Goal: Information Seeking & Learning: Learn about a topic

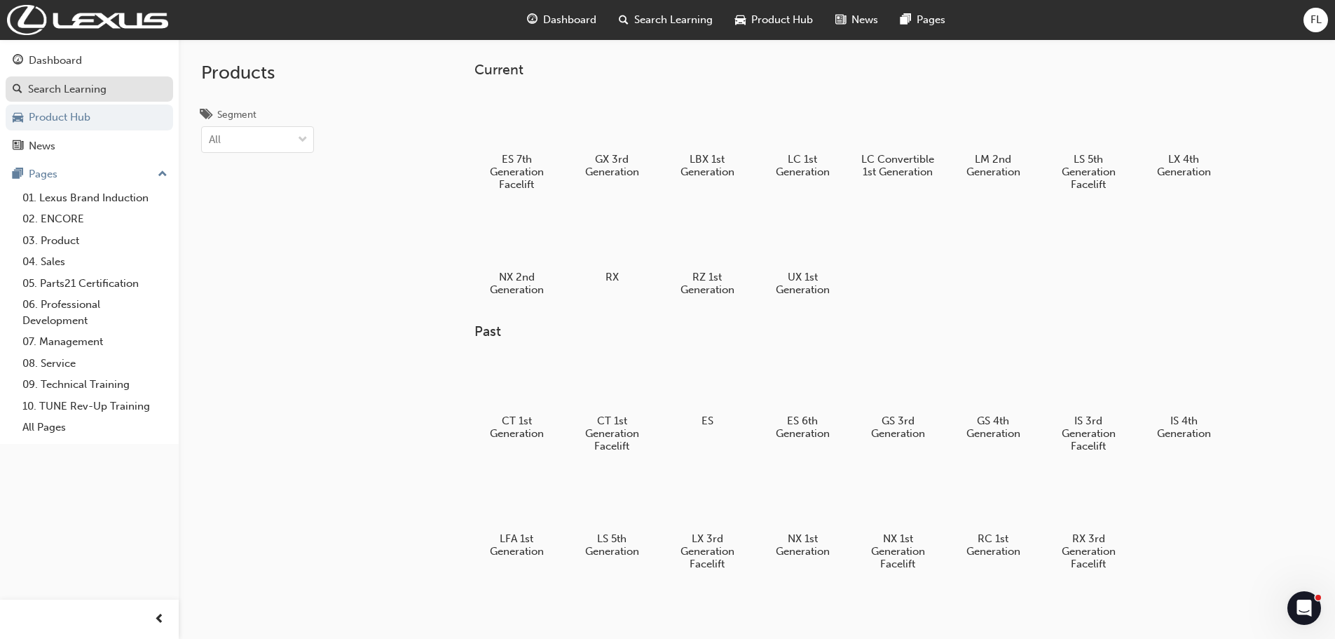
click at [118, 93] on div "Search Learning" at bounding box center [90, 90] width 154 height 18
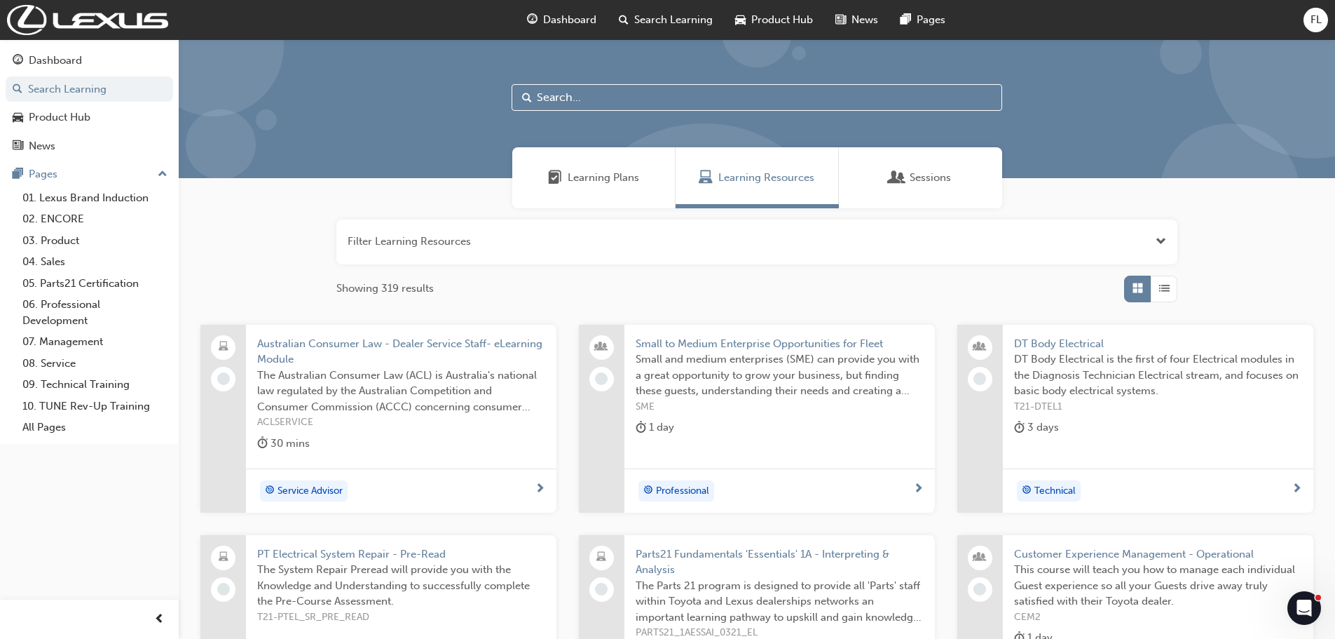
click at [575, 96] on input "text" at bounding box center [757, 97] width 491 height 27
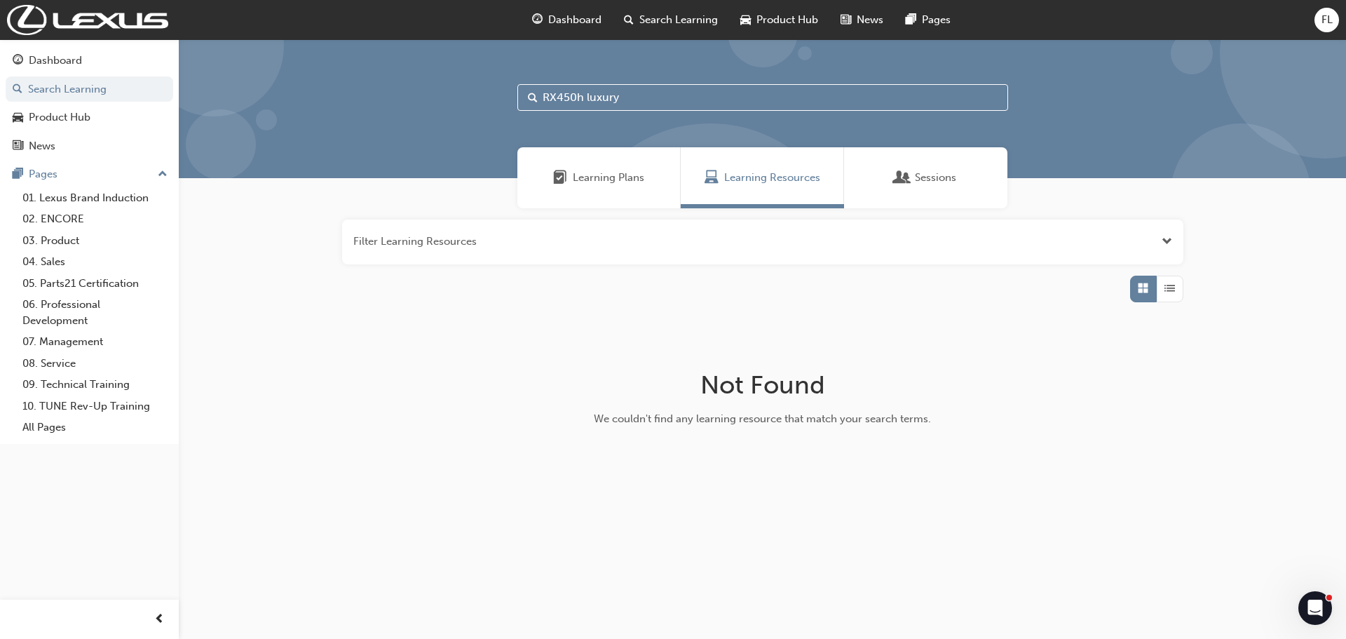
type input "RX450h luxury"
click at [613, 187] on div "Learning Plans" at bounding box center [598, 177] width 163 height 61
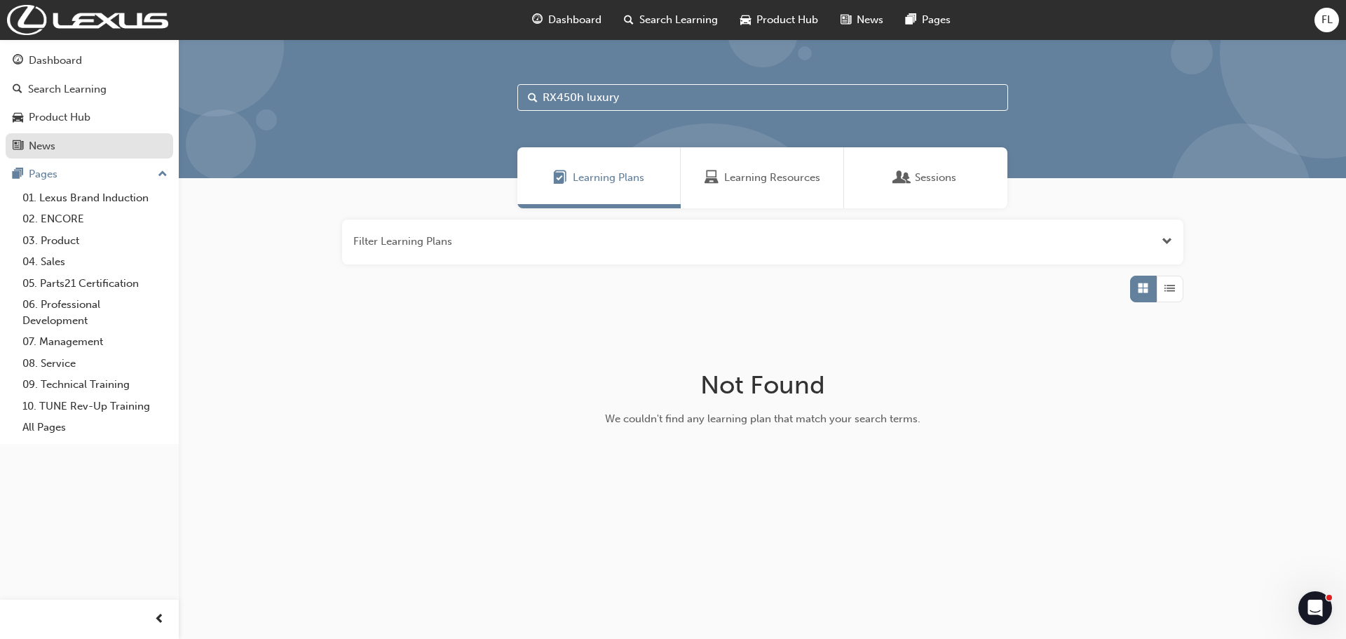
click at [60, 149] on div "News" at bounding box center [90, 146] width 154 height 18
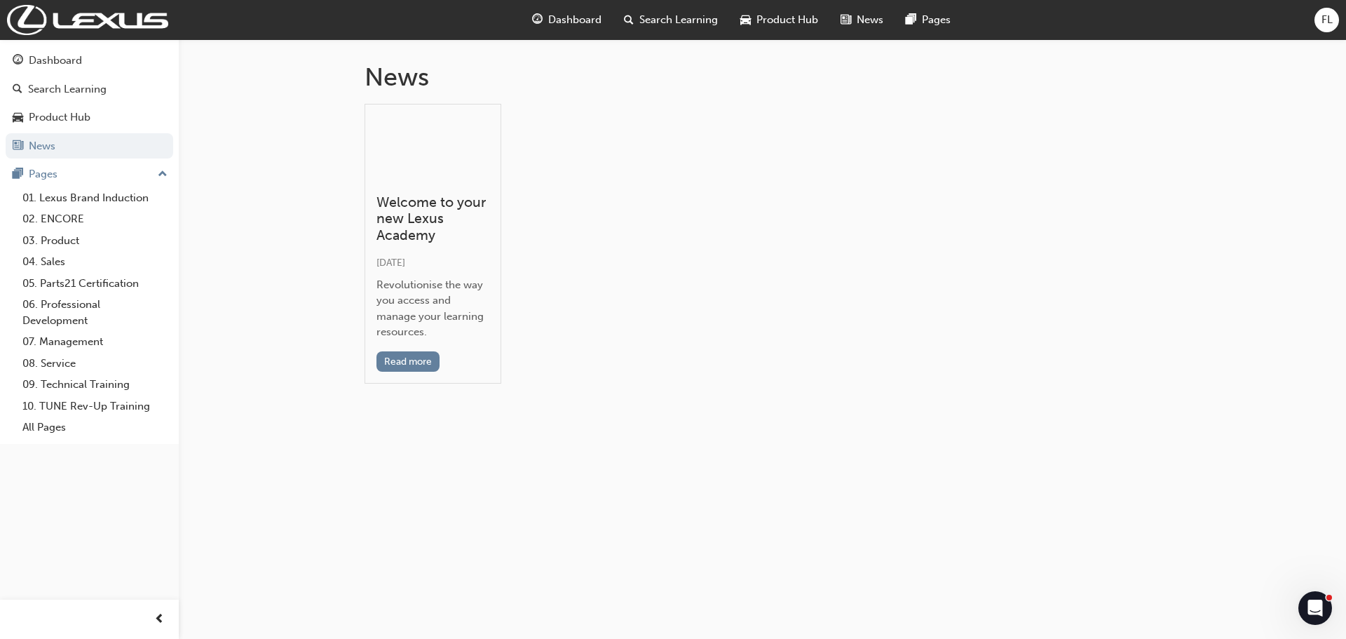
click at [406, 236] on h3 "Welcome to your new Lexus Academy" at bounding box center [432, 218] width 113 height 49
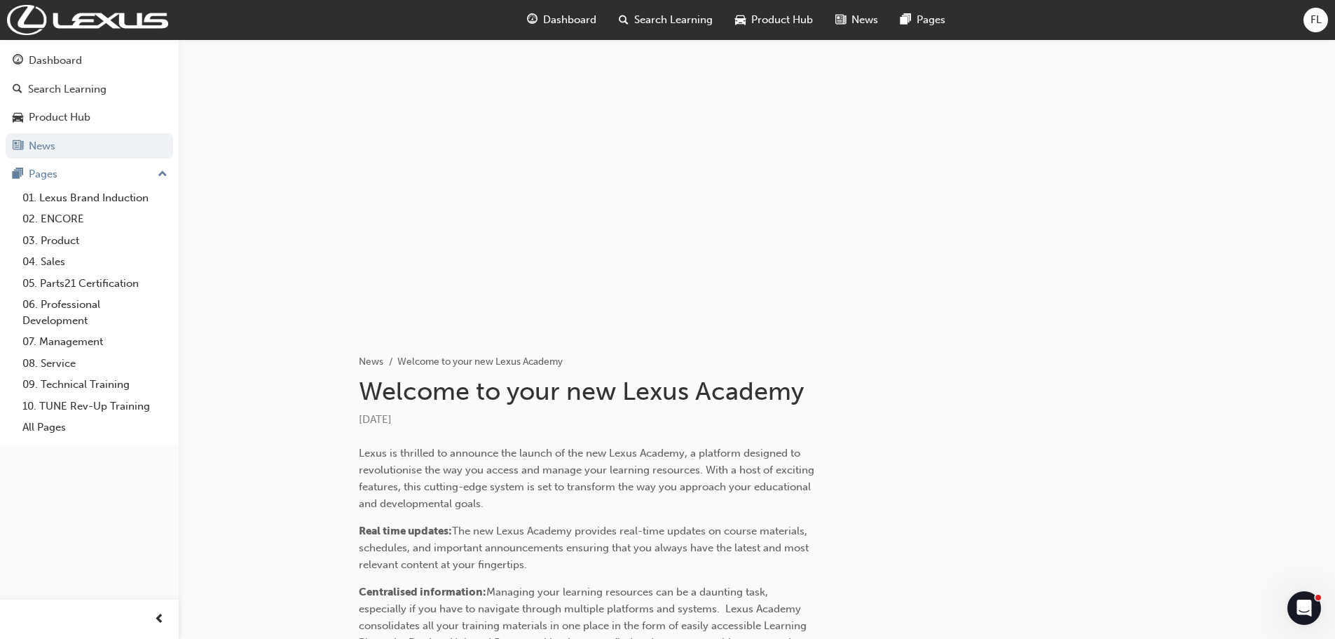
click at [555, 20] on span "Dashboard" at bounding box center [569, 20] width 53 height 16
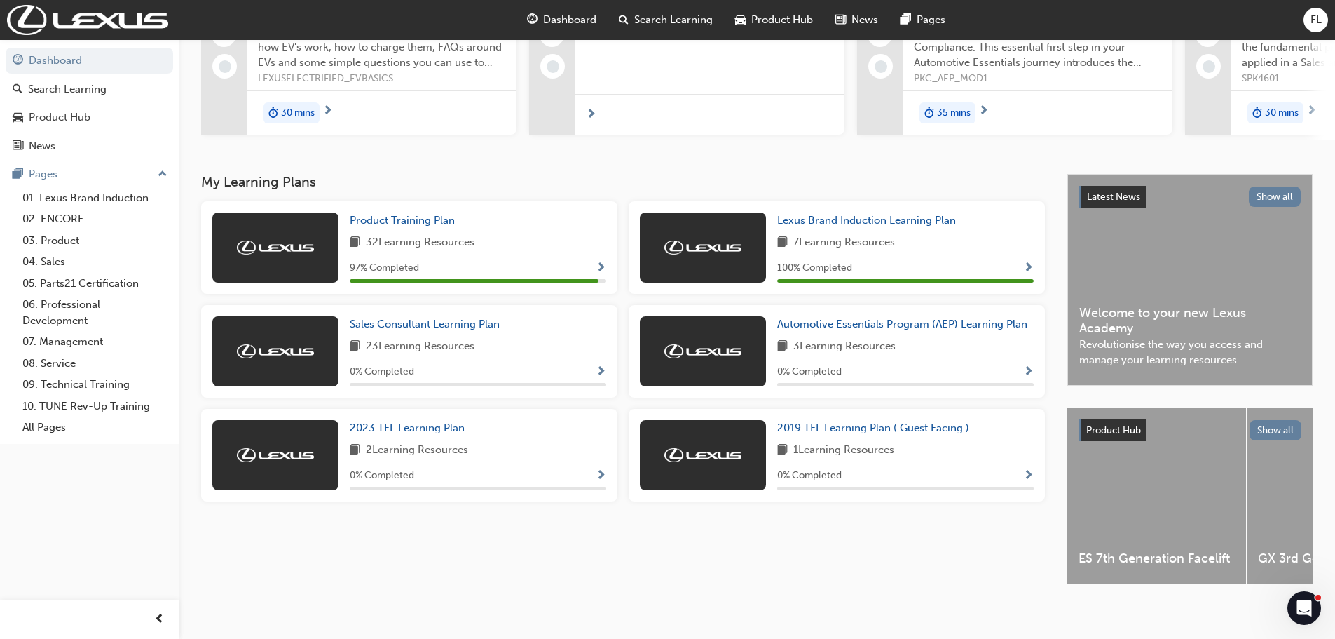
scroll to position [184, 0]
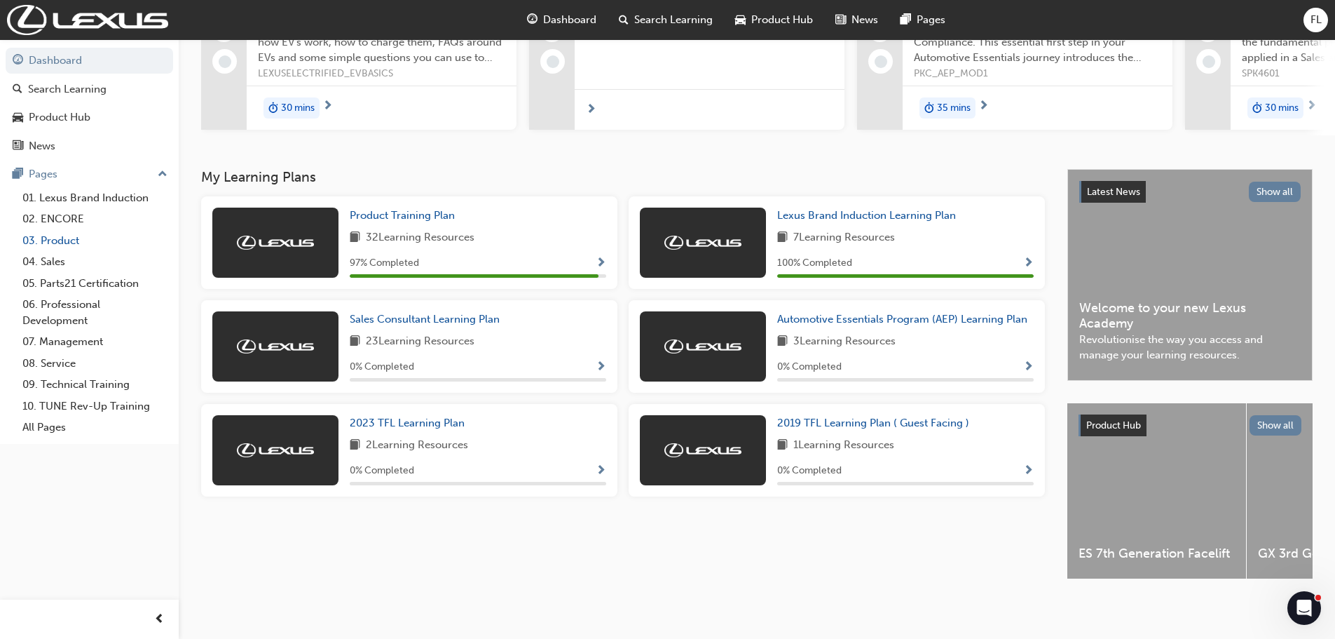
click at [70, 241] on link "03. Product" at bounding box center [95, 241] width 156 height 22
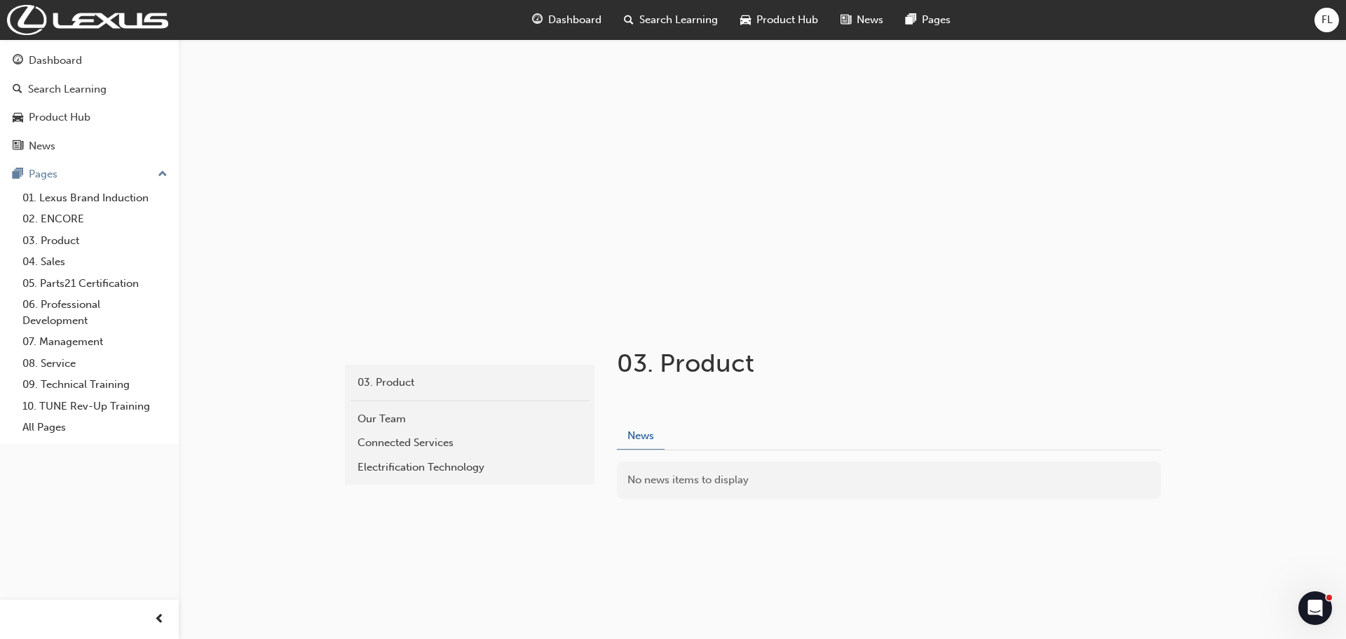
click at [636, 442] on button "News" at bounding box center [641, 436] width 48 height 27
click at [108, 149] on div "News" at bounding box center [90, 146] width 154 height 18
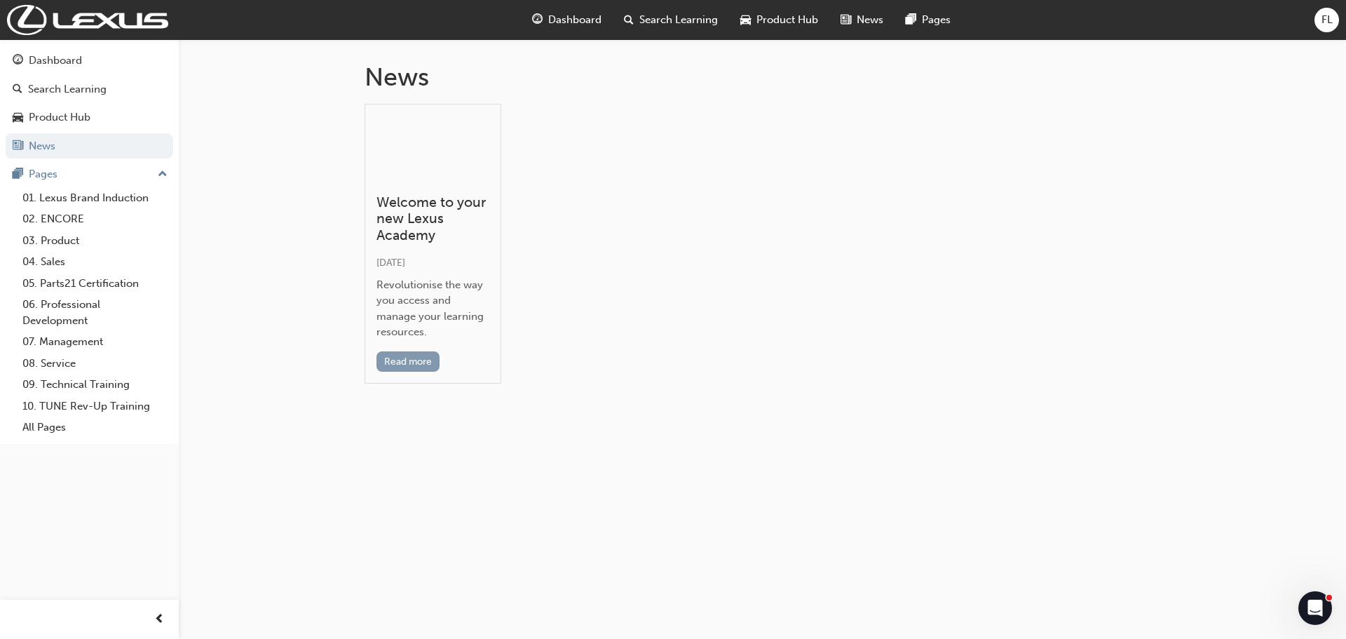
click at [416, 361] on button "Read more" at bounding box center [408, 361] width 64 height 20
